Goal: Navigation & Orientation: Find specific page/section

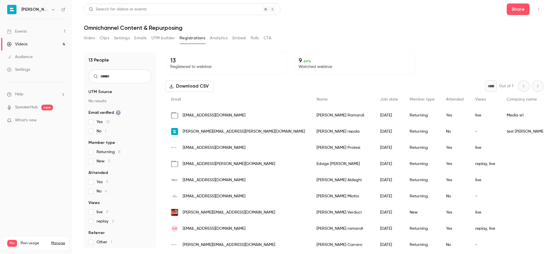
scroll to position [69, 0]
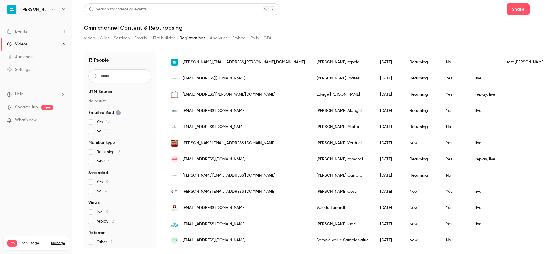
click at [21, 45] on div "Videos" at bounding box center [17, 44] width 21 height 6
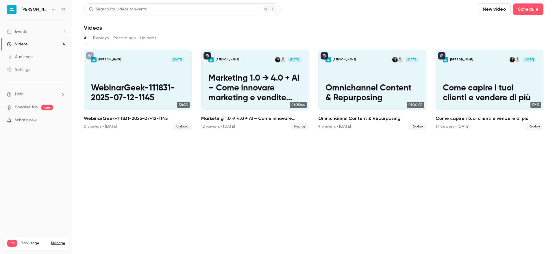
click at [36, 35] on link "Events 1" at bounding box center [36, 31] width 72 height 13
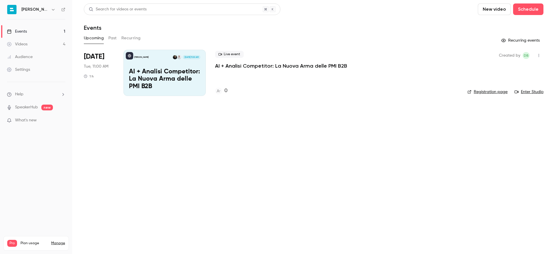
click at [252, 67] on p "AI + Analisi Competitor: La Nuova Arma delle PMI B2B" at bounding box center [281, 65] width 132 height 7
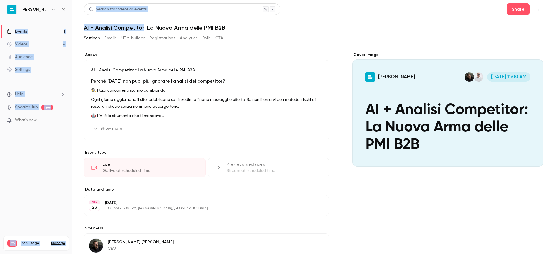
drag, startPoint x: 145, startPoint y: 29, endPoint x: 58, endPoint y: 25, distance: 86.2
click at [58, 25] on div "[PERSON_NAME] Events 1 Videos 4 Audience Settings Help SpeakerHub new What's ne…" at bounding box center [277, 127] width 555 height 254
click at [98, 29] on h1 "AI + Analisi Competitor: La Nuova Arma delle PMI B2B" at bounding box center [314, 27] width 460 height 7
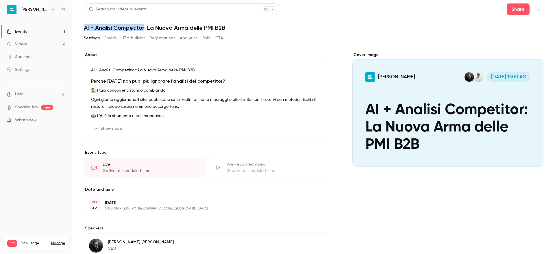
drag, startPoint x: 145, startPoint y: 27, endPoint x: 85, endPoint y: 26, distance: 59.5
click at [85, 26] on h1 "AI + Analisi Competitor: La Nuova Arma delle PMI B2B" at bounding box center [314, 27] width 460 height 7
copy h1 "AI + Analisi Competitor"
click at [31, 47] on link "Videos 4" at bounding box center [36, 44] width 72 height 13
